Goal: Task Accomplishment & Management: Use online tool/utility

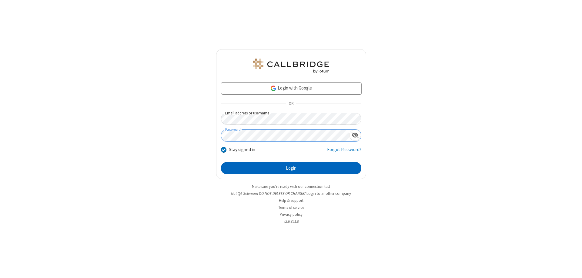
click at [291, 168] on button "Login" at bounding box center [291, 168] width 140 height 12
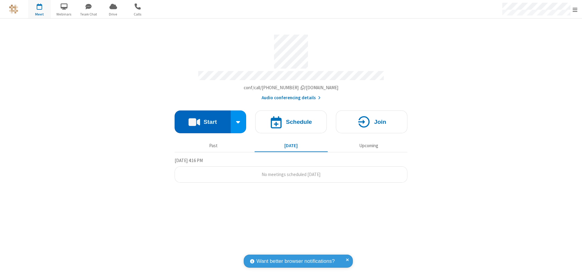
click at [202, 119] on button "Start" at bounding box center [203, 121] width 56 height 23
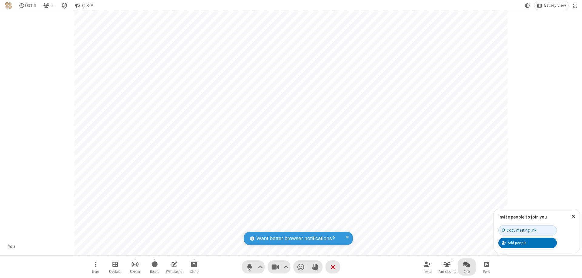
click at [467, 264] on span "Open chat" at bounding box center [466, 264] width 7 height 8
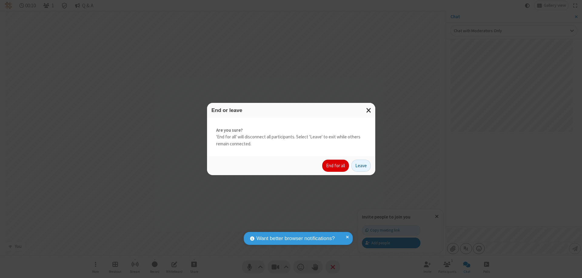
click at [336, 165] on button "End for all" at bounding box center [335, 165] width 27 height 12
